Goal: Information Seeking & Learning: Learn about a topic

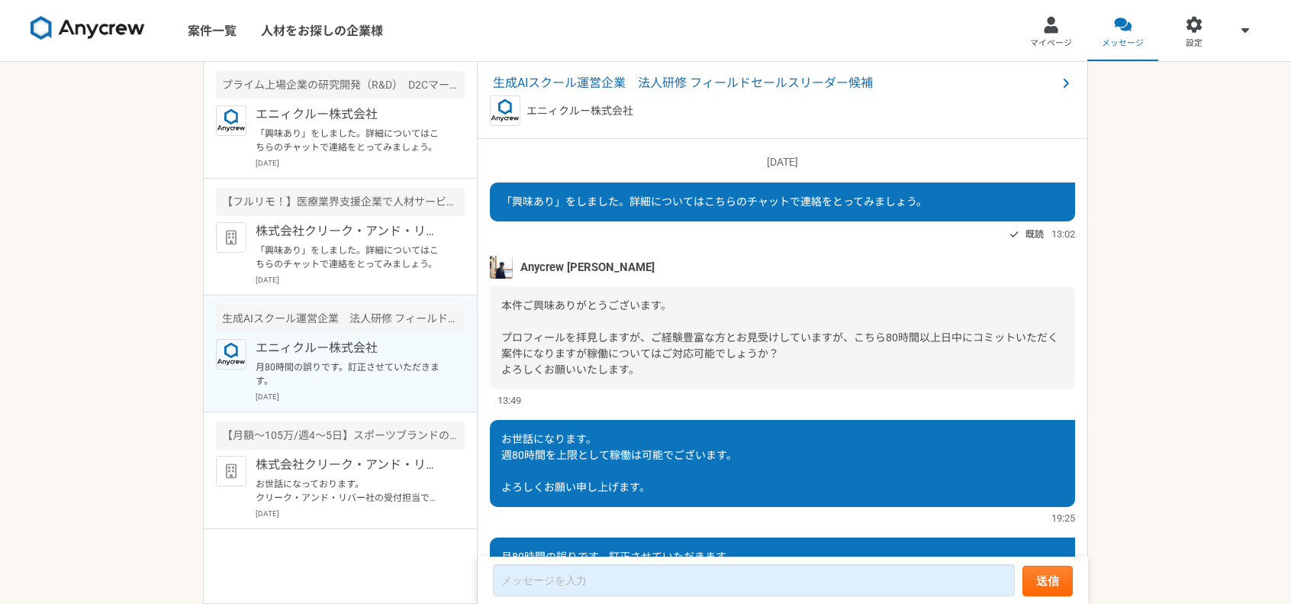
scroll to position [82, 0]
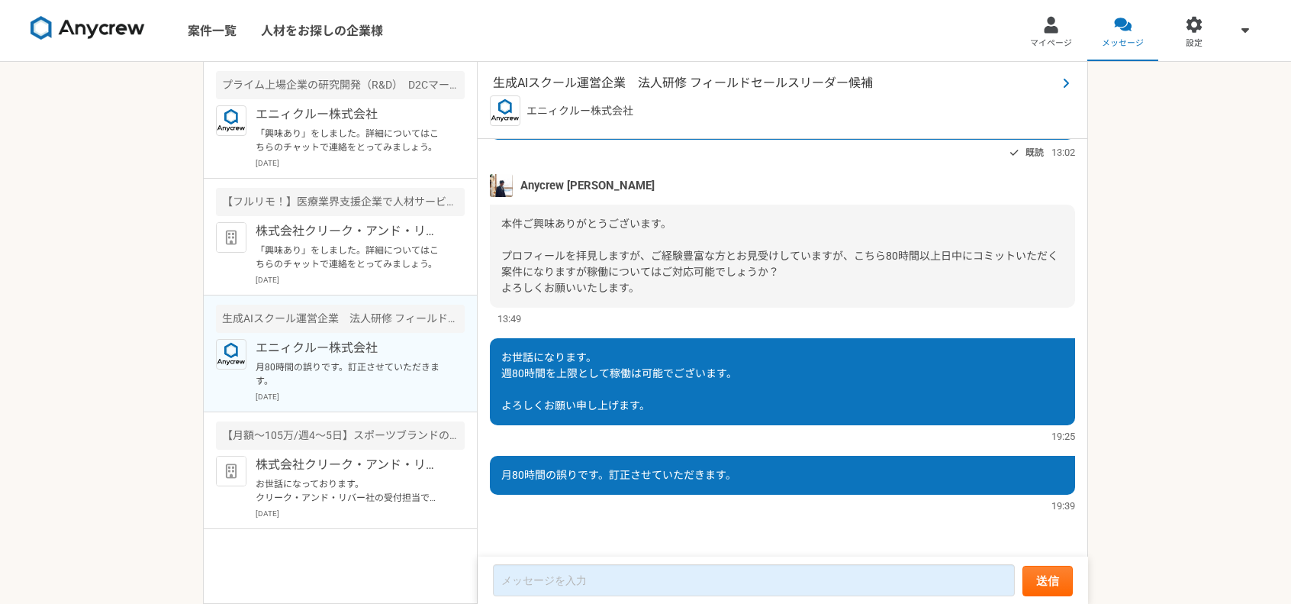
click at [668, 84] on span "生成AIスクール運営企業　法人研修 フィールドセールスリーダー候補" at bounding box center [775, 83] width 564 height 18
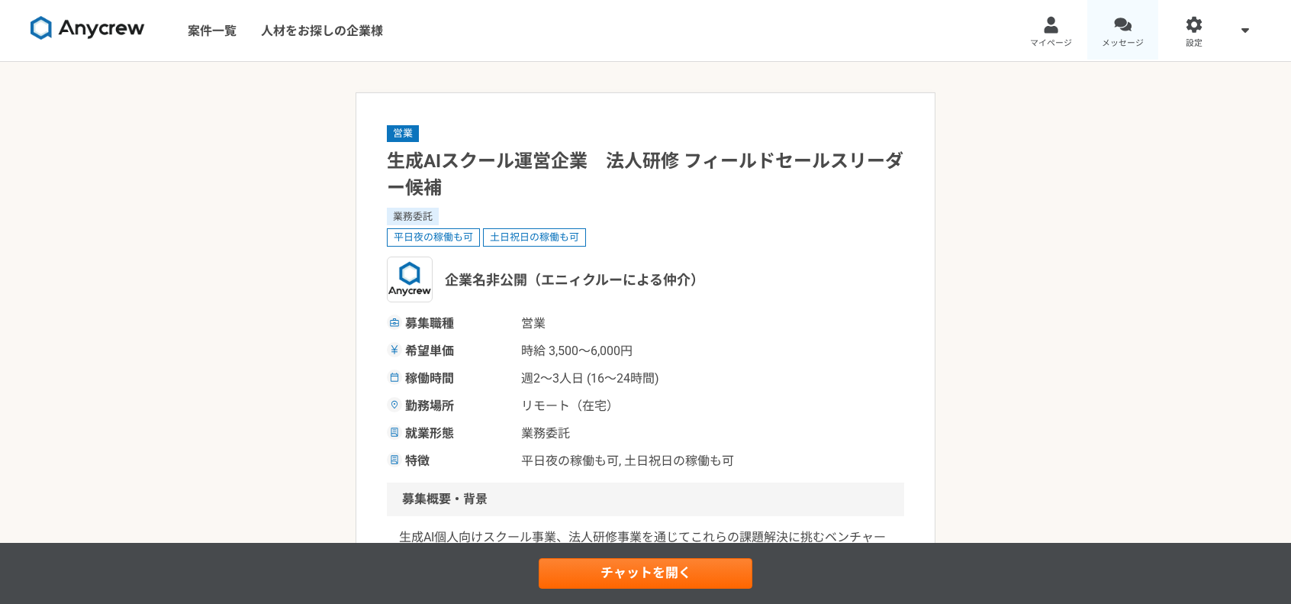
click at [1103, 26] on link "メッセージ" at bounding box center [1123, 30] width 72 height 61
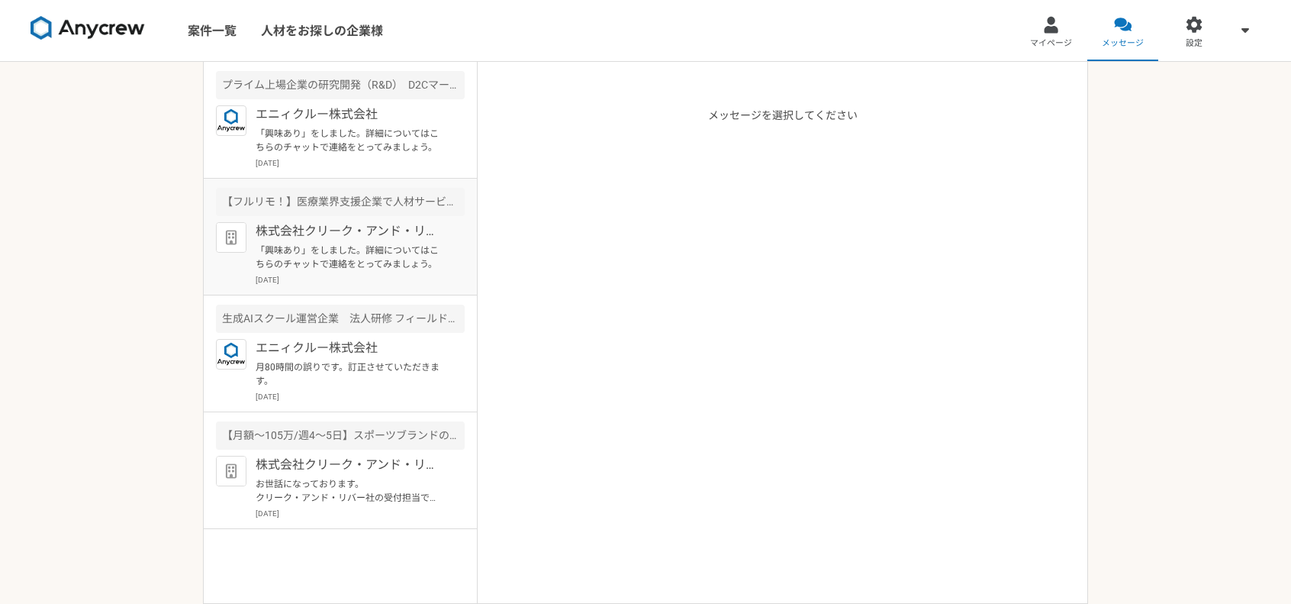
click at [328, 246] on p "「興味あり」をしました。詳細についてはこちらのチャットで連絡をとってみましょう。" at bounding box center [350, 256] width 188 height 27
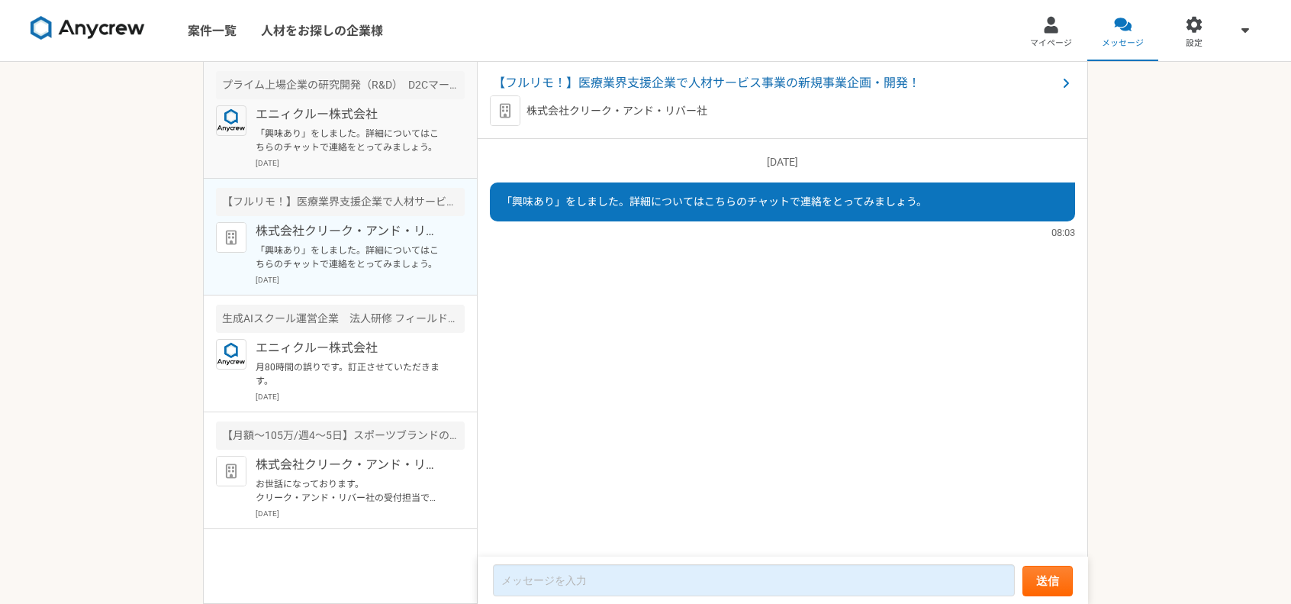
click at [333, 149] on p "「興味あり」をしました。詳細についてはこちらのチャットで連絡をとってみましょう。" at bounding box center [350, 140] width 188 height 27
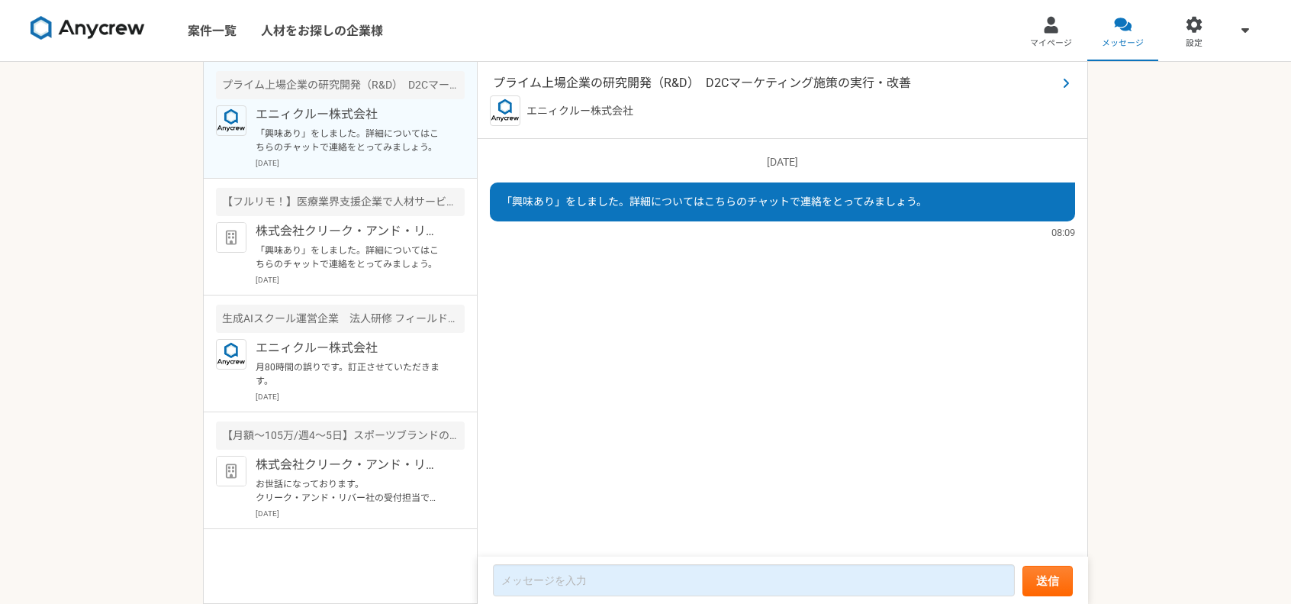
drag, startPoint x: 645, startPoint y: 82, endPoint x: 588, endPoint y: 83, distance: 56.5
drag, startPoint x: 588, startPoint y: 83, endPoint x: 571, endPoint y: 78, distance: 18.3
click at [571, 78] on span "プライム上場企業の研究開発（R&D）　D2Cマーケティング施策の実行・改善" at bounding box center [775, 83] width 564 height 18
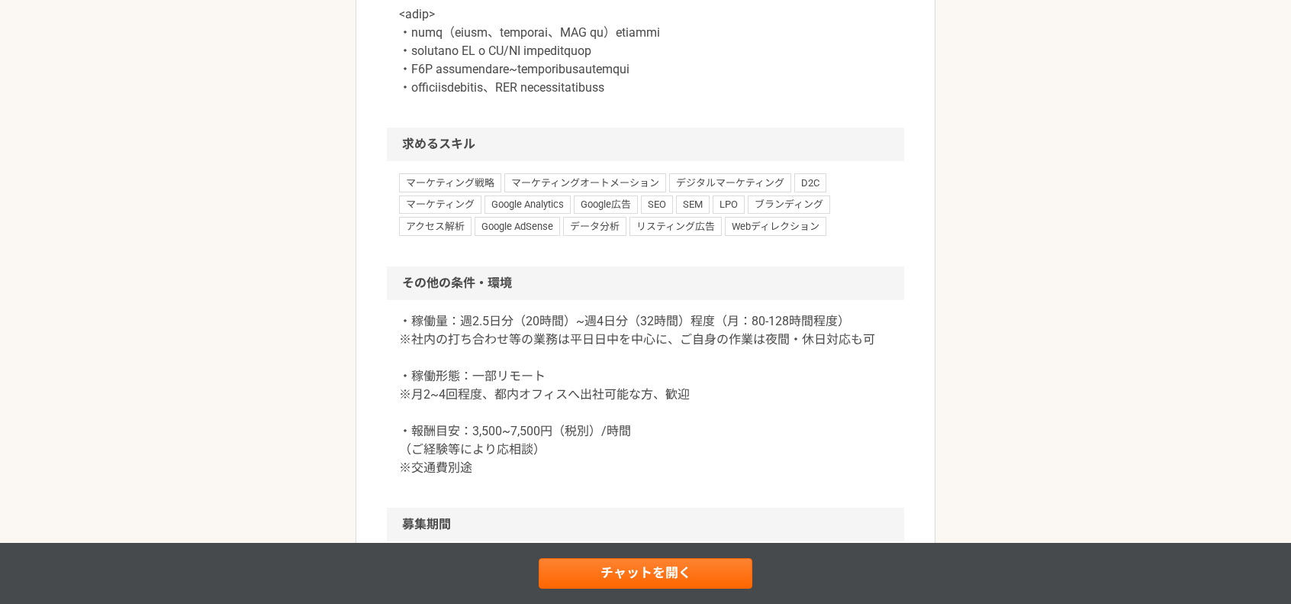
scroll to position [1602, 0]
